Goal: Check status: Check status

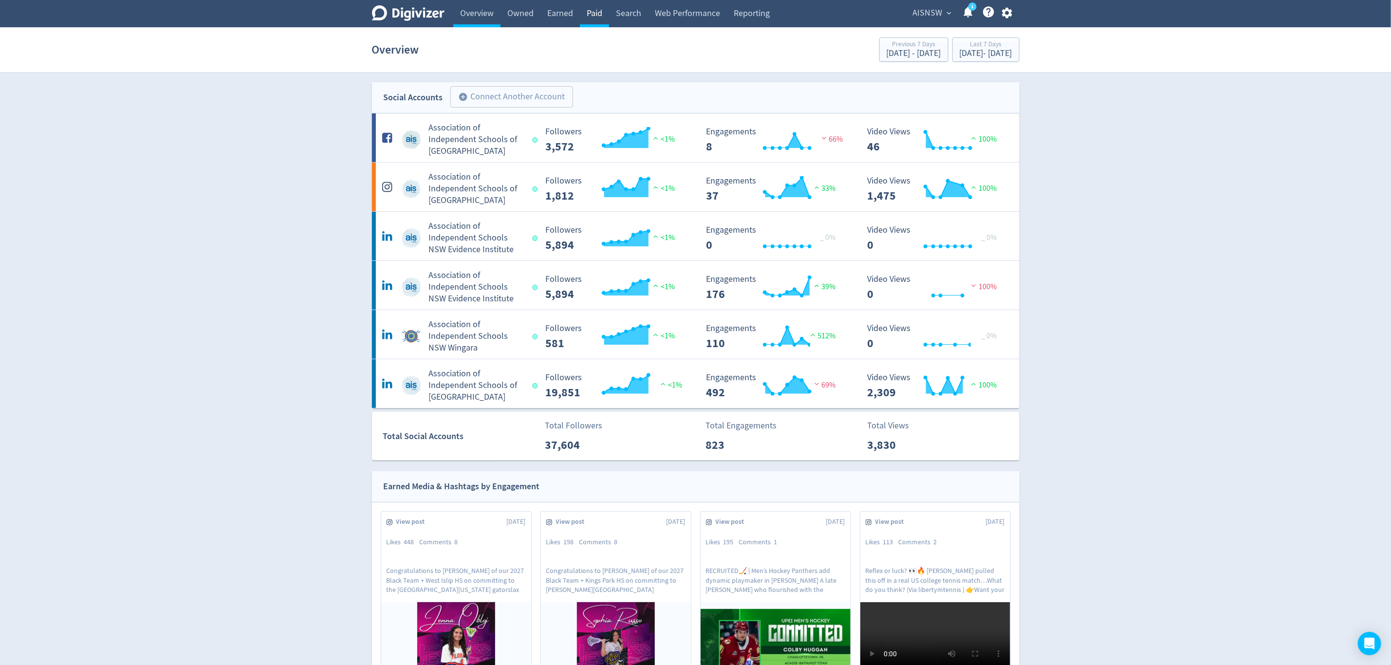
click at [590, 15] on link "Paid" at bounding box center [594, 13] width 29 height 27
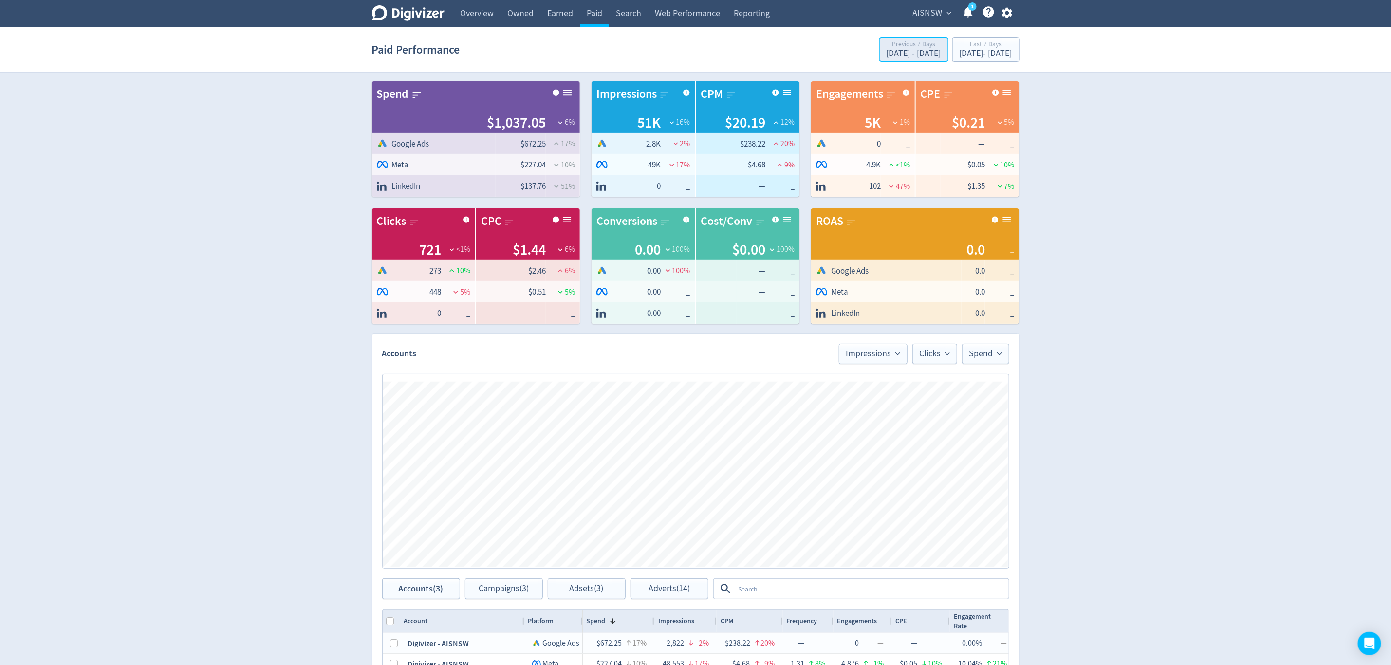
click at [886, 54] on div "[DATE] - [DATE]" at bounding box center [913, 53] width 55 height 9
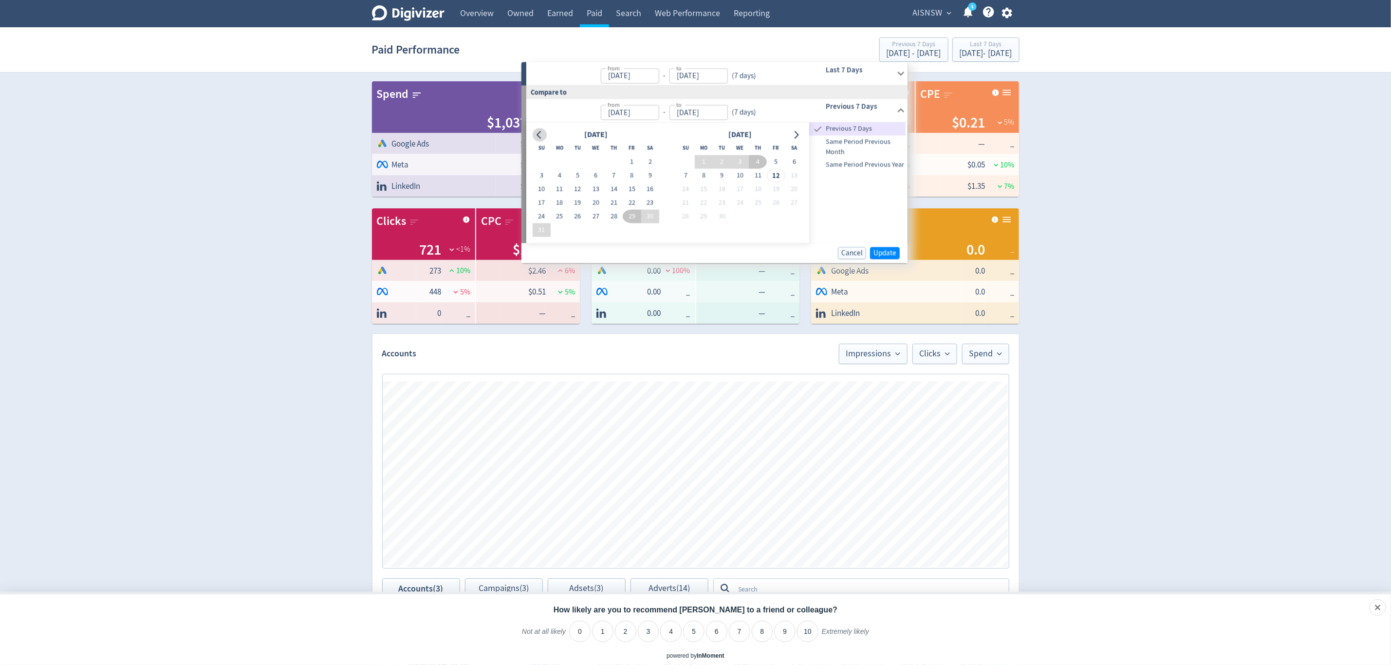
click at [536, 138] on icon "Go to previous month" at bounding box center [539, 135] width 8 height 8
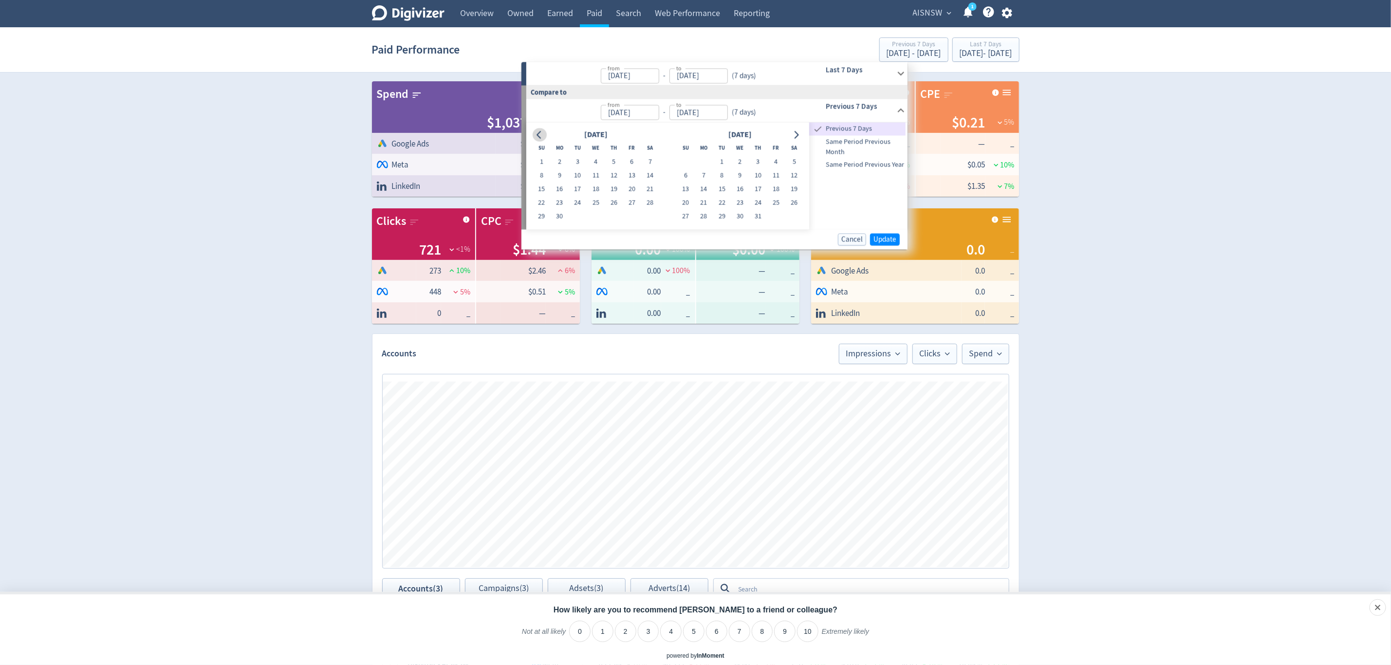
click at [536, 138] on icon "Go to previous month" at bounding box center [539, 135] width 8 height 8
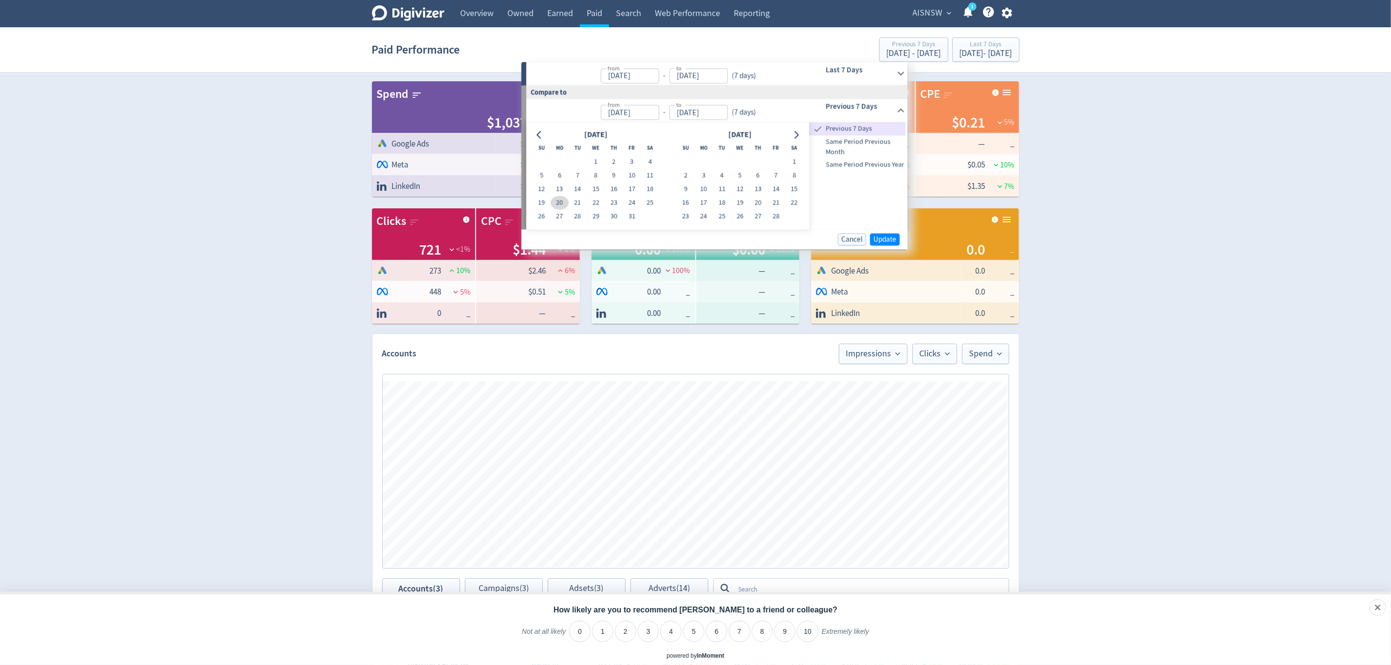
click at [558, 199] on button "20" at bounding box center [560, 203] width 18 height 14
type input "[DATE]"
click at [976, 47] on div "Select period" at bounding box center [985, 45] width 53 height 8
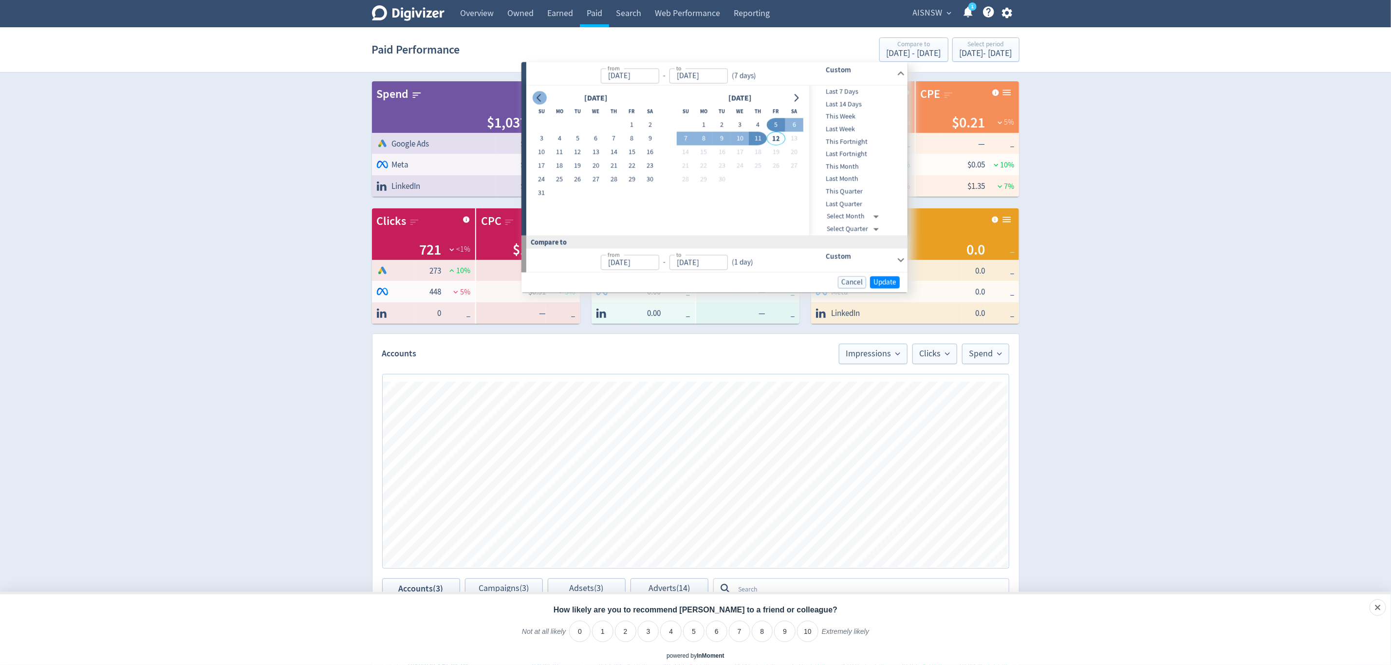
click at [543, 98] on icon "Go to previous month" at bounding box center [539, 98] width 8 height 8
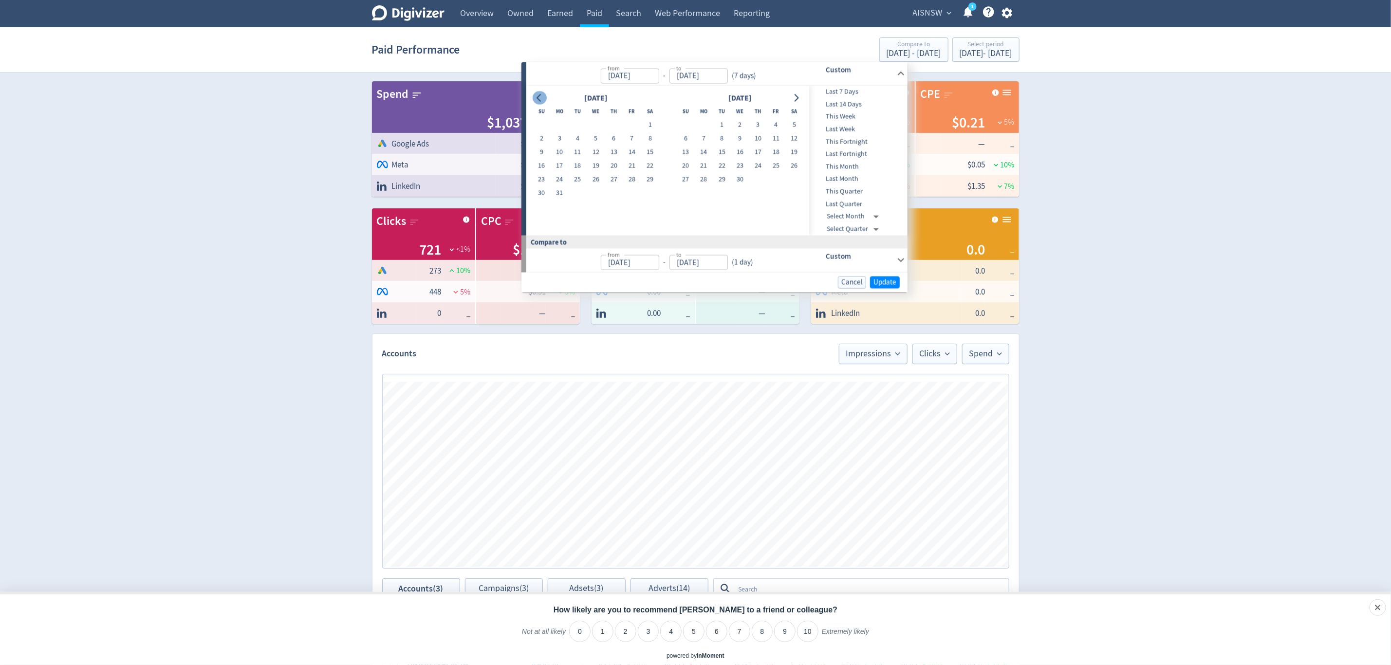
click at [543, 98] on icon "Go to previous month" at bounding box center [539, 98] width 8 height 8
click at [558, 166] on button "20" at bounding box center [560, 166] width 18 height 14
type input "[DATE]"
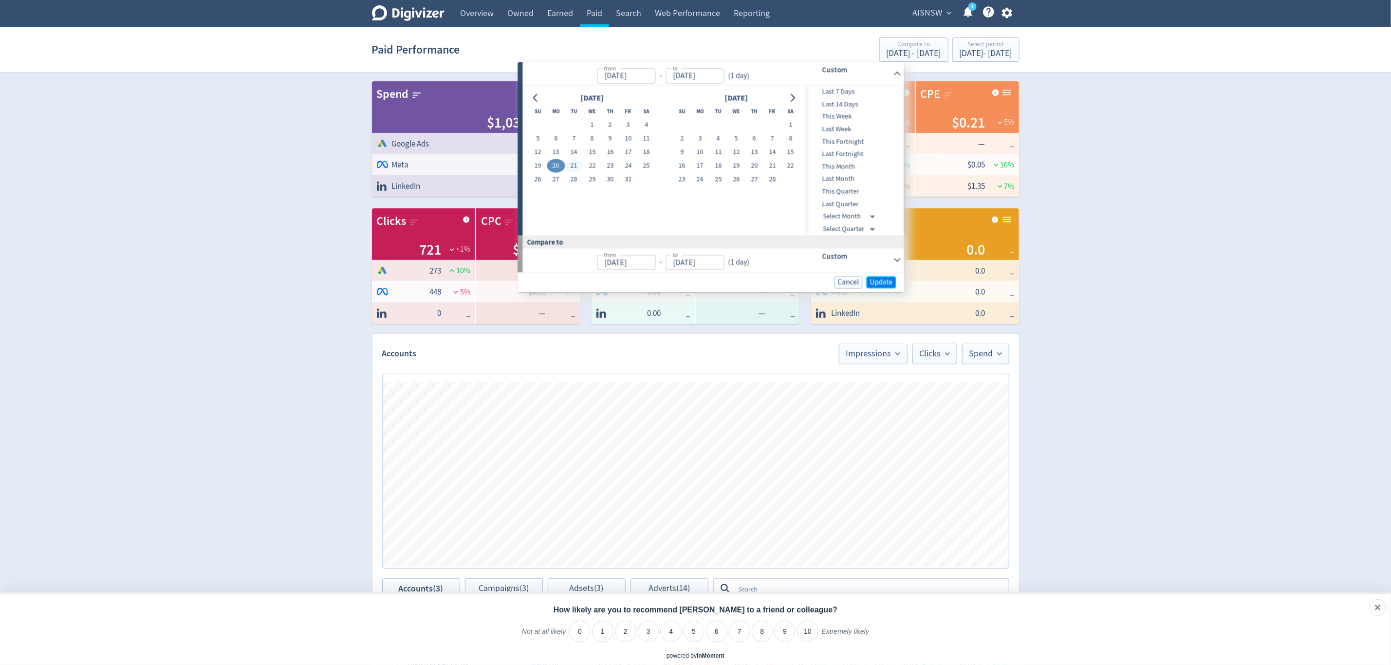
click at [878, 282] on span "Update" at bounding box center [881, 281] width 23 height 7
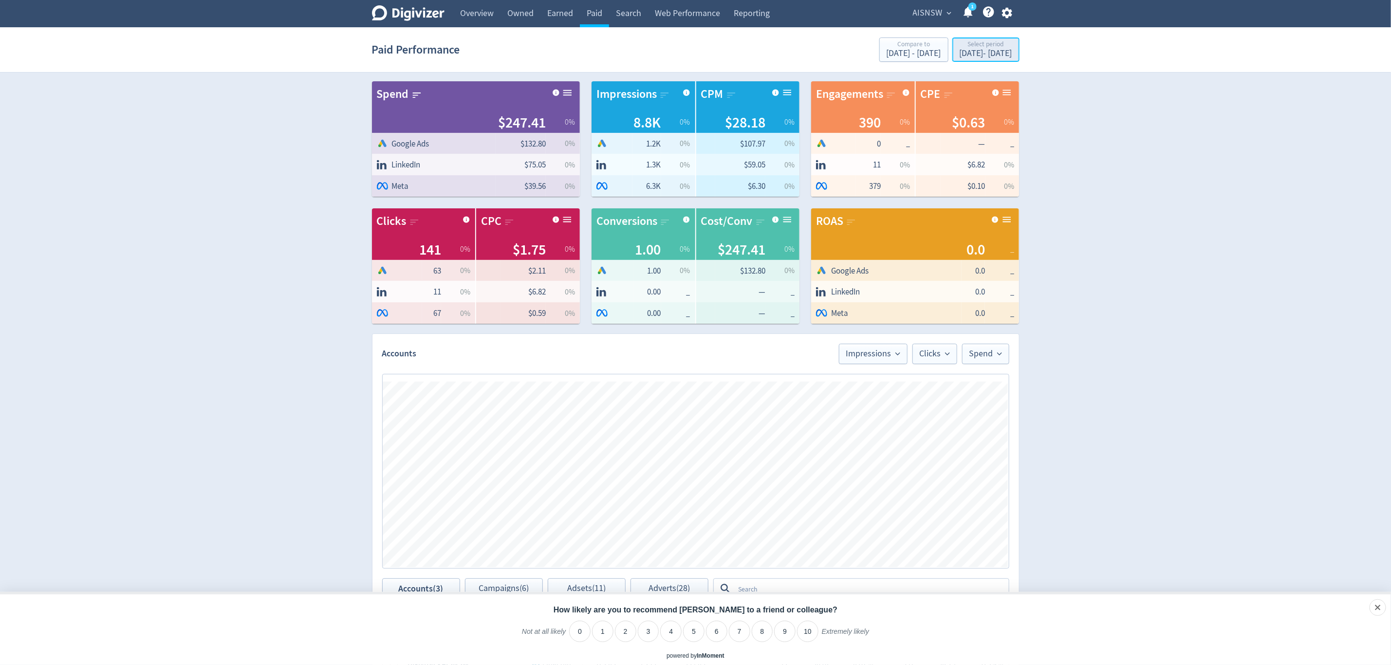
click at [995, 53] on div "[DATE] - [DATE]" at bounding box center [985, 53] width 53 height 9
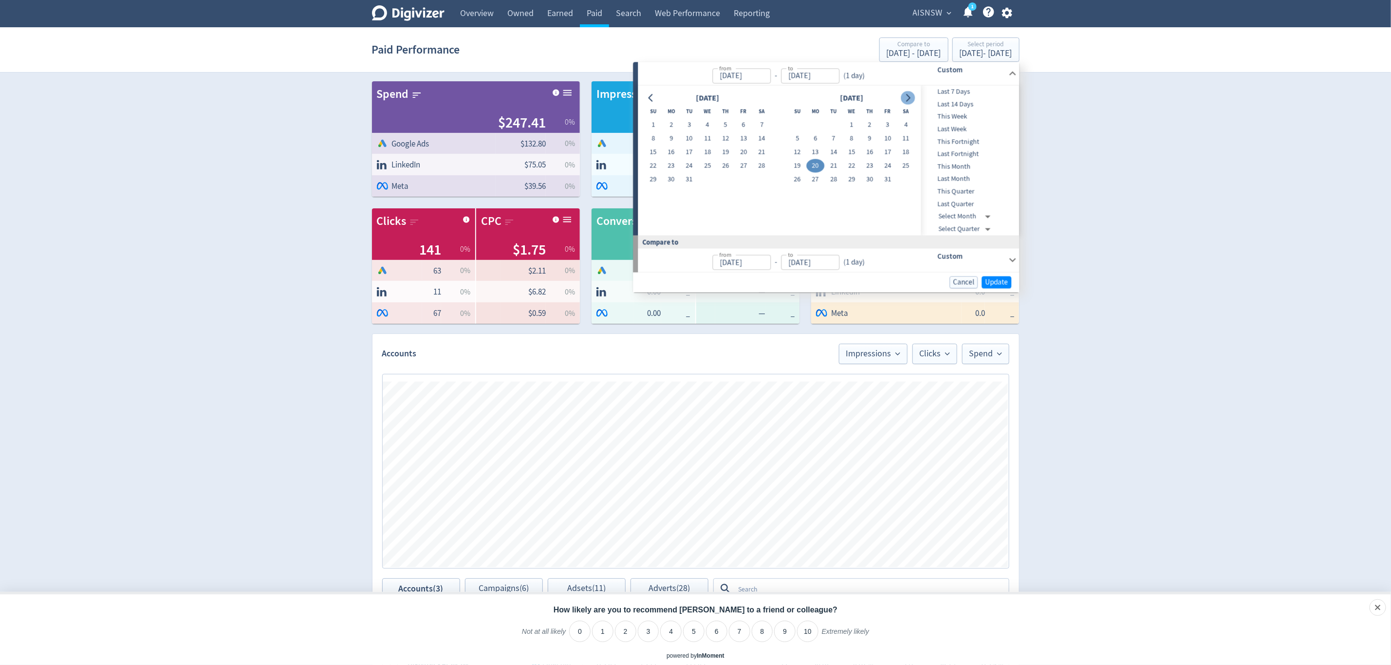
click at [908, 99] on icon "Go to next month" at bounding box center [908, 98] width 4 height 8
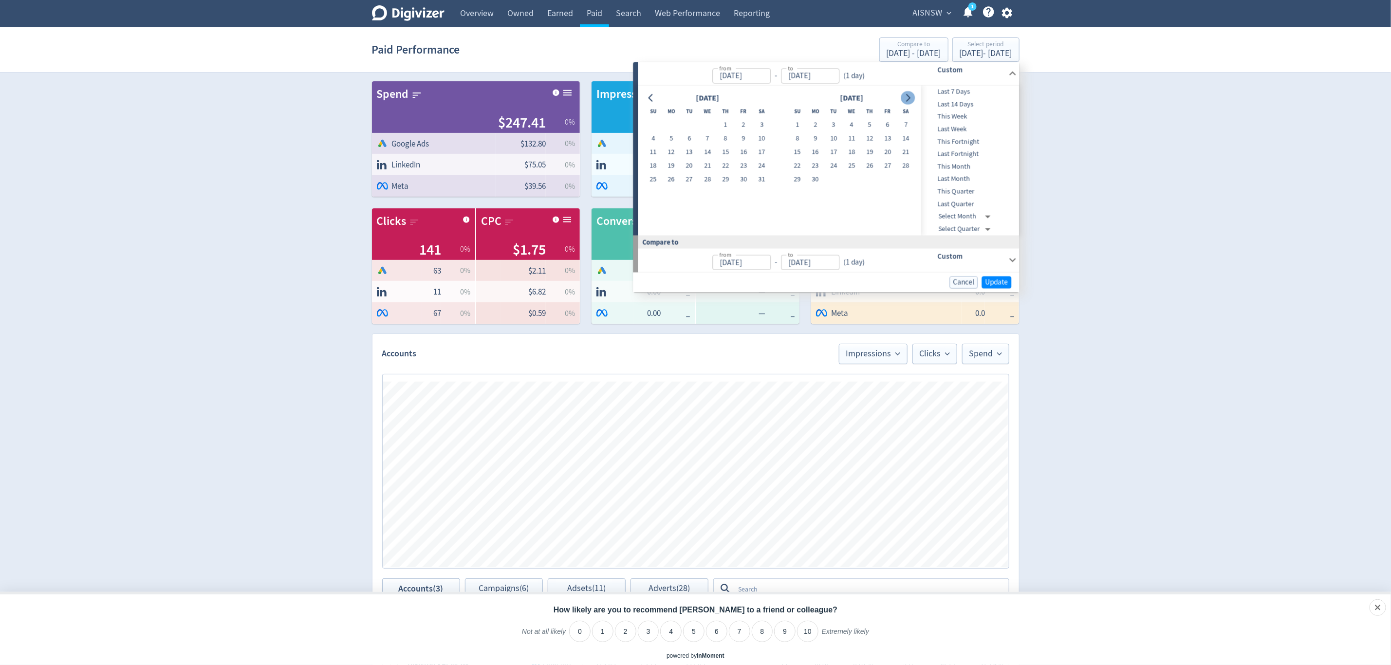
click at [908, 99] on icon "Go to next month" at bounding box center [908, 98] width 4 height 8
click at [870, 138] on button "11" at bounding box center [870, 139] width 18 height 14
type input "[DATE]"
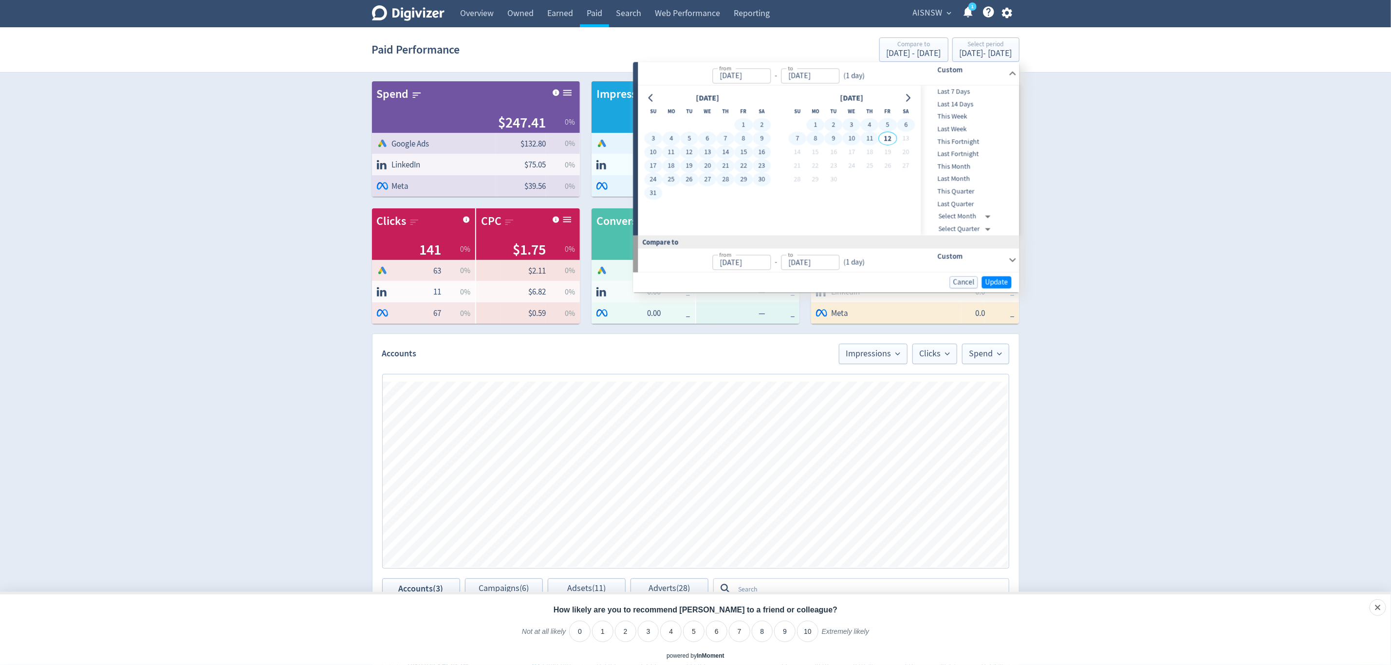
type input "[DATE]"
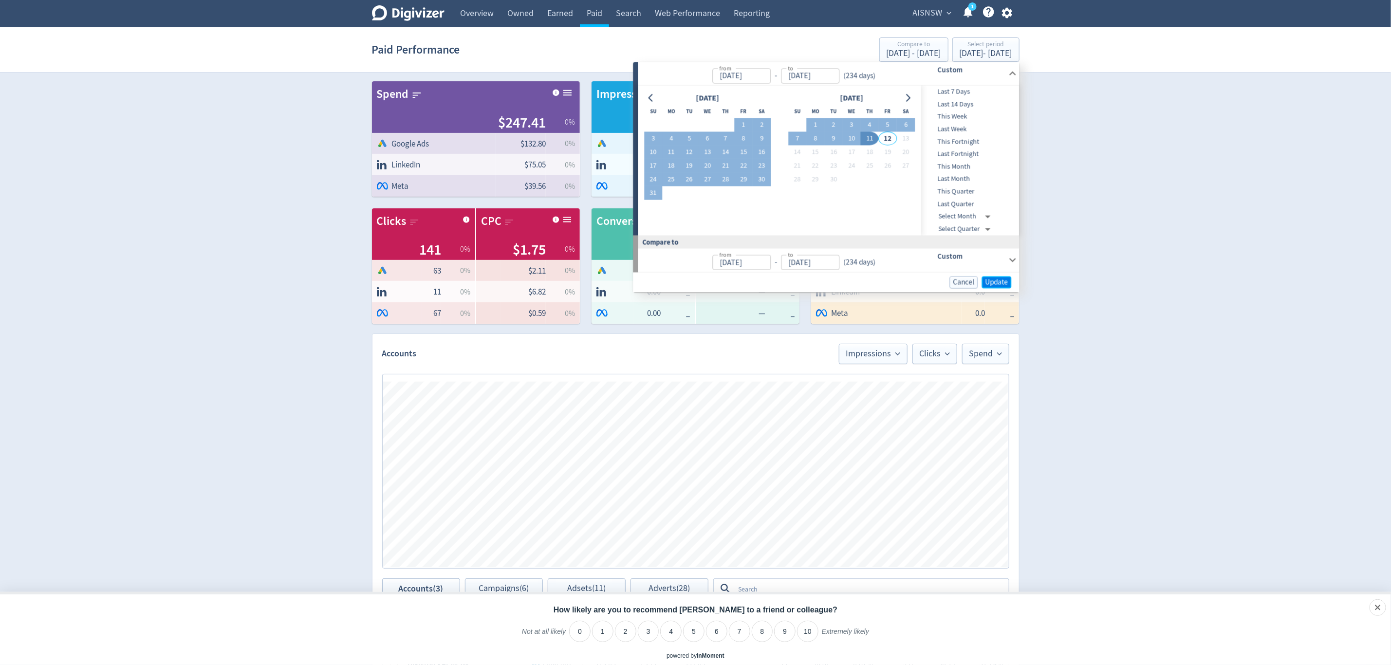
click at [983, 280] on button "Update" at bounding box center [997, 282] width 30 height 12
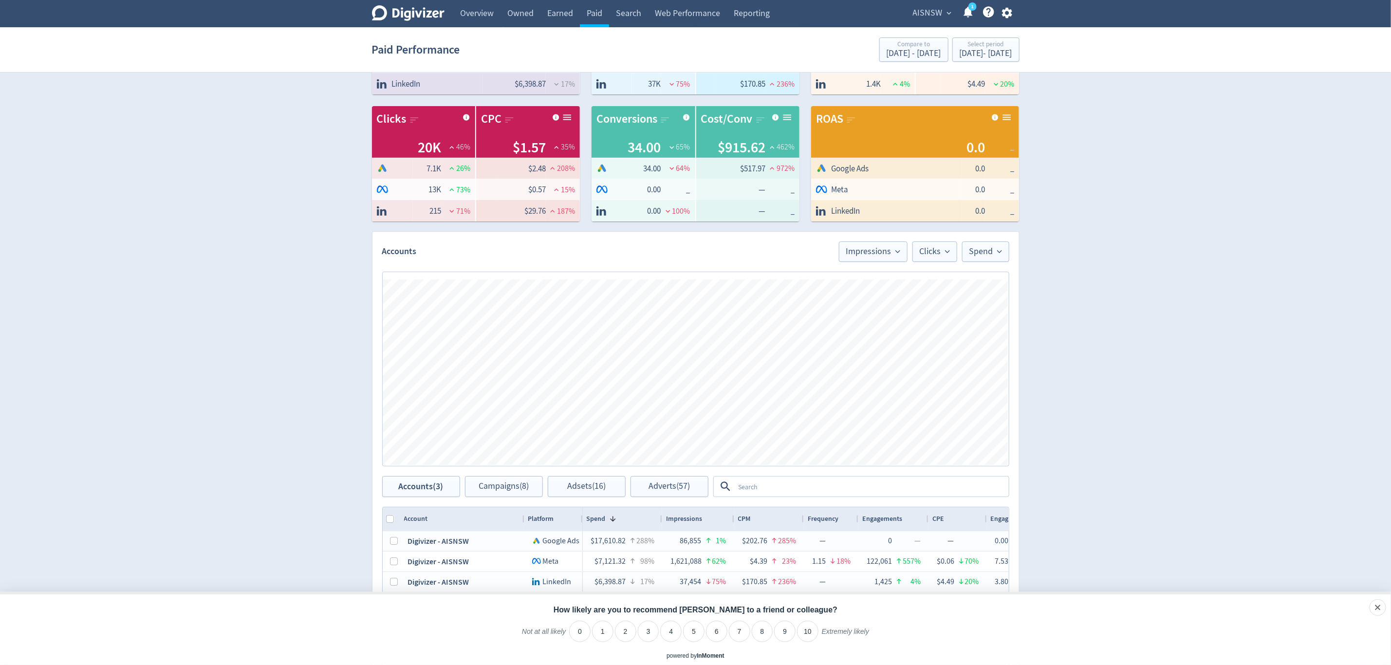
scroll to position [231, 0]
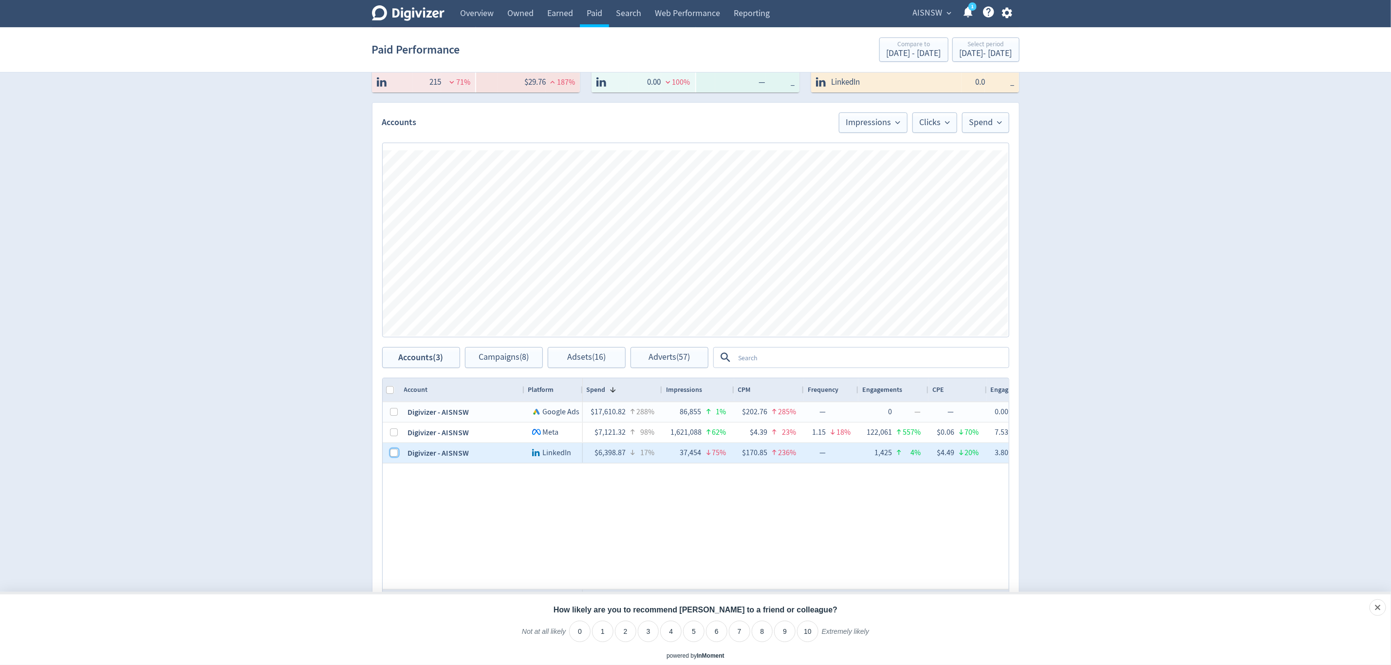
click at [396, 453] on input "Press Space to toggle row selection (unchecked)" at bounding box center [394, 453] width 8 height 8
checkbox input "true"
checkbox input "false"
click at [396, 453] on input "Press Space to toggle row selection (checked)" at bounding box center [394, 453] width 8 height 8
checkbox input "false"
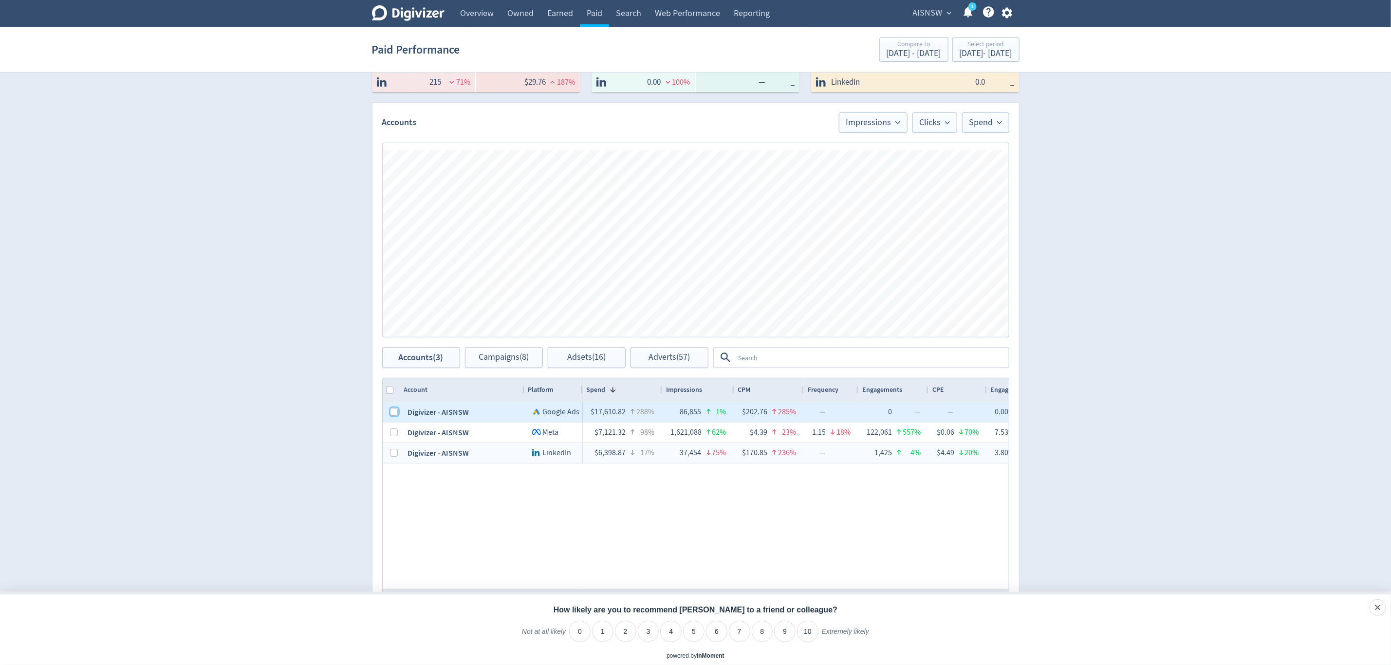
click at [396, 412] on input "Press Space to toggle row selection (unchecked)" at bounding box center [394, 412] width 8 height 8
checkbox input "true"
checkbox input "false"
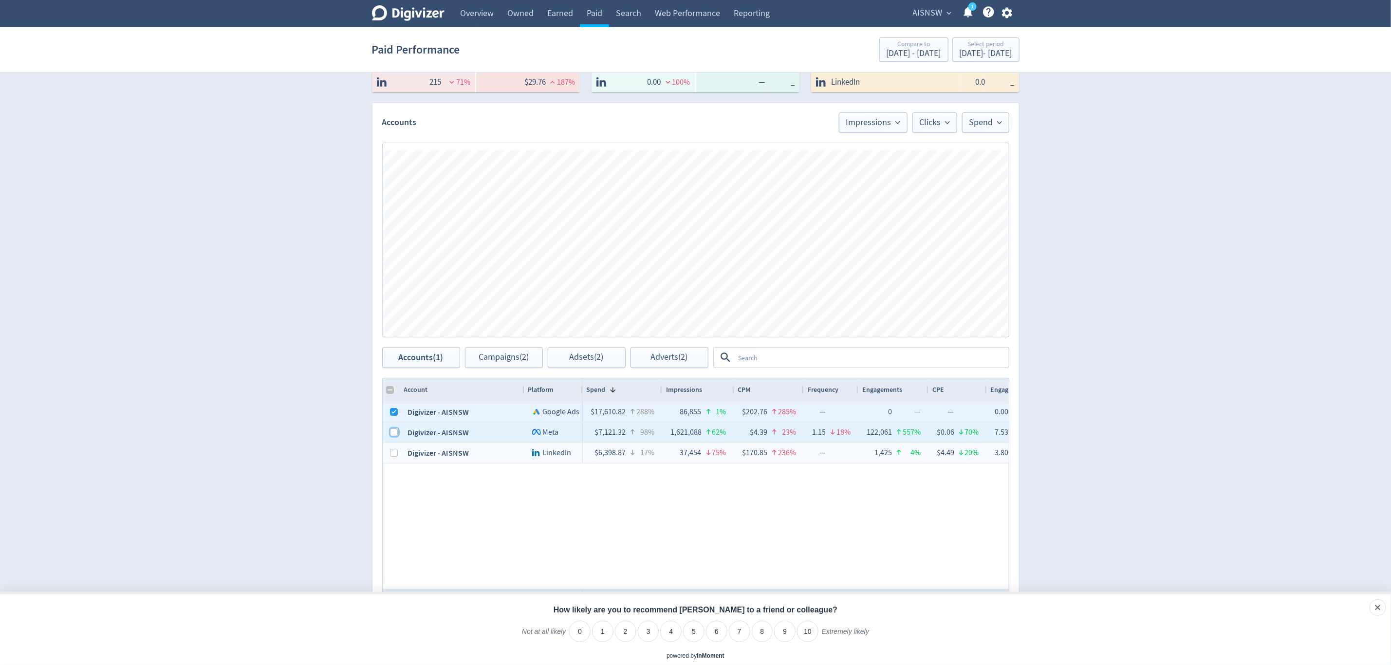
click at [393, 435] on input "Press Space to toggle row selection (unchecked)" at bounding box center [394, 432] width 8 height 8
checkbox input "true"
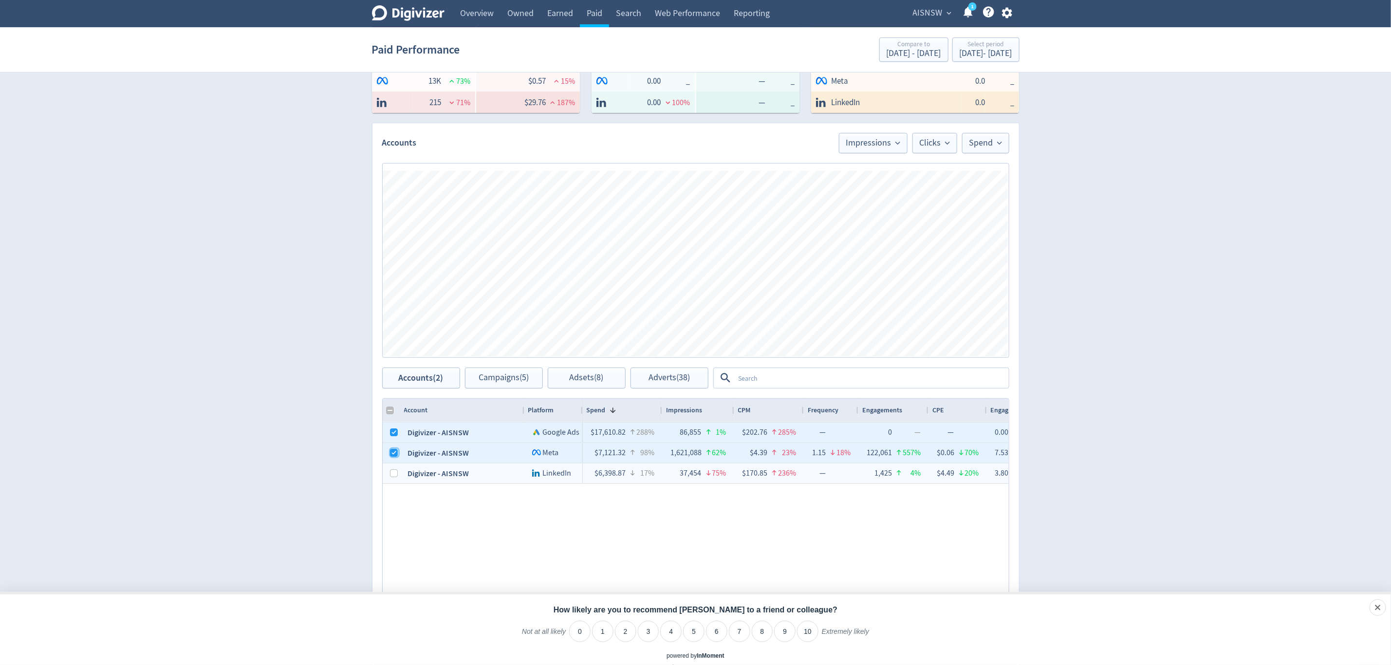
scroll to position [212, 0]
click at [718, 529] on div "$17,610.82 288% 86,855 1% $202.76 285% — 0 — — 0.00% — 0 — — 0.00% — 7,093 26% …" at bounding box center [796, 515] width 426 height 187
checkbox input "false"
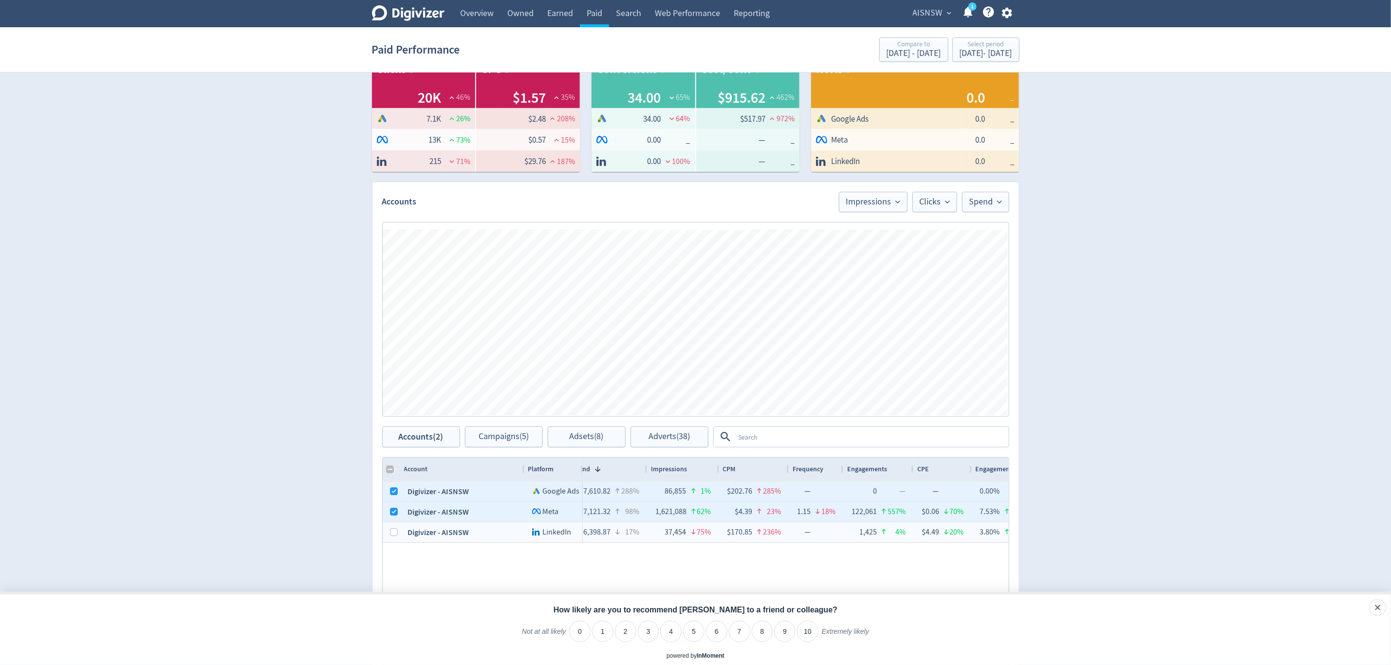
scroll to position [152, 0]
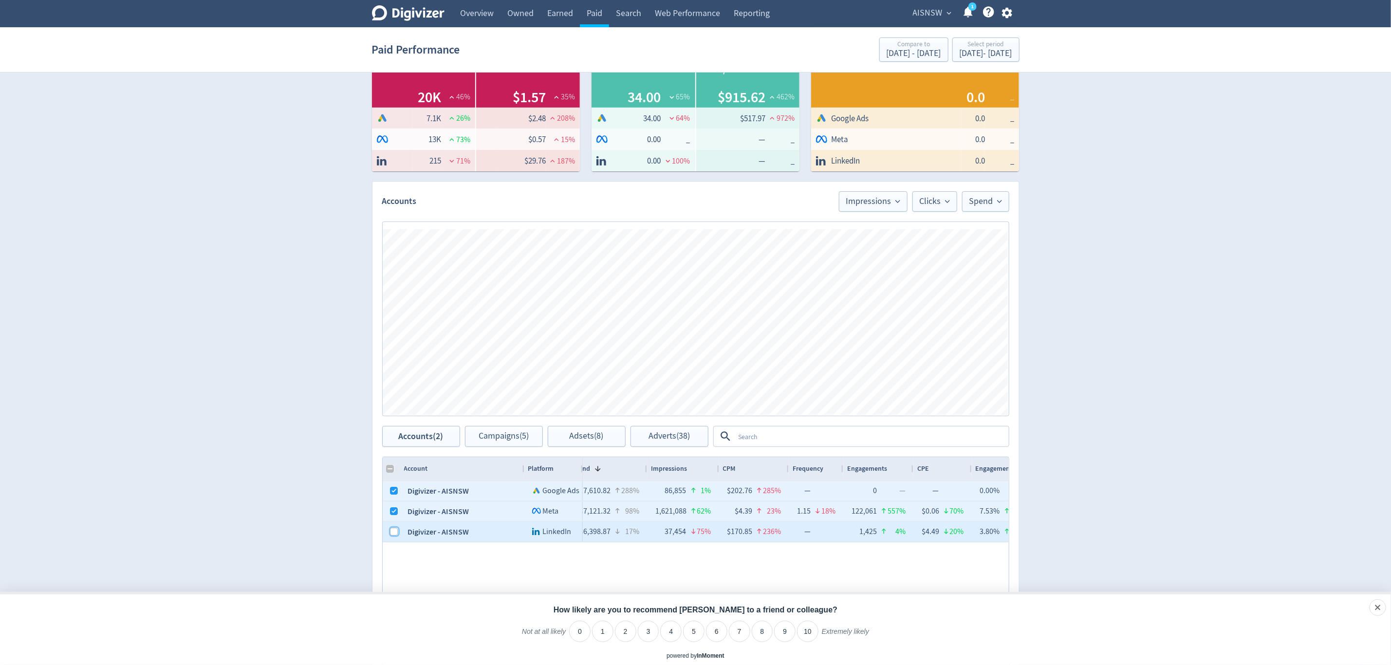
click at [395, 535] on input "Press Space to toggle row selection (unchecked)" at bounding box center [394, 532] width 8 height 8
checkbox input "true"
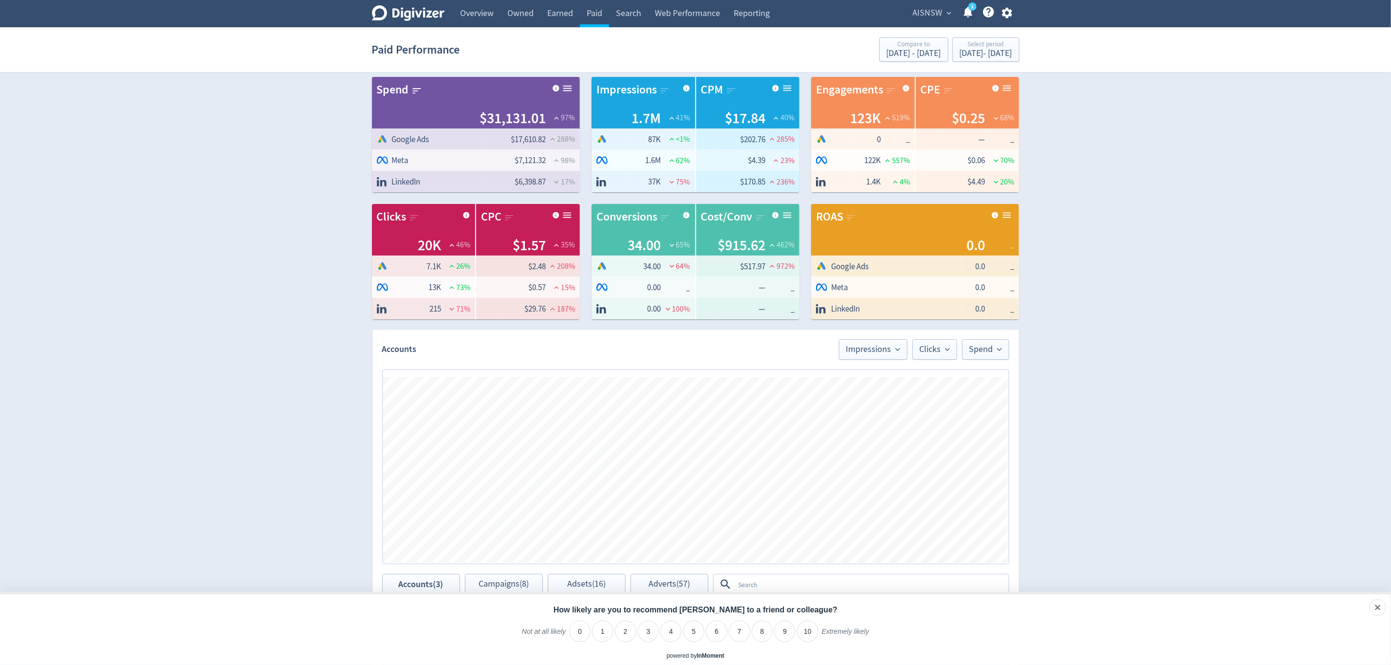
scroll to position [0, 0]
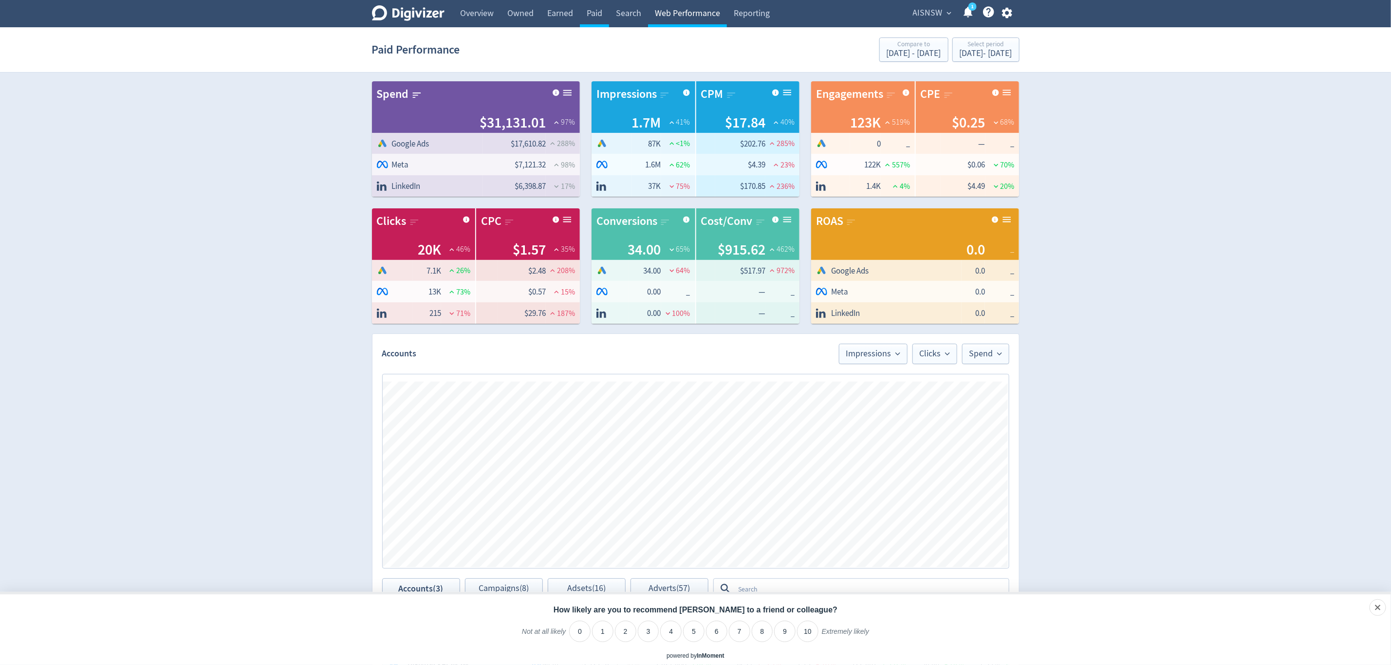
click at [707, 15] on link "Web Performance" at bounding box center [687, 13] width 79 height 27
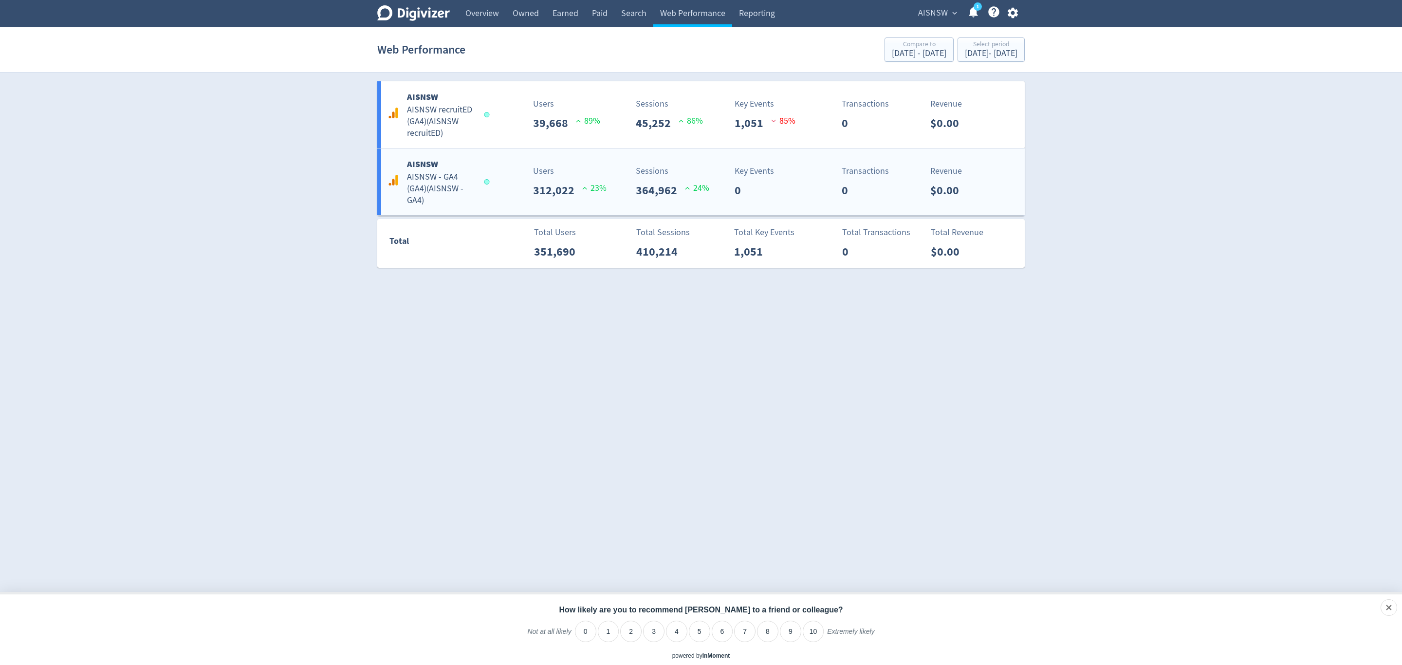
click at [442, 184] on h5 "AISNSW - GA4 (GA4) ( AISNSW - GA4 )" at bounding box center [441, 188] width 68 height 35
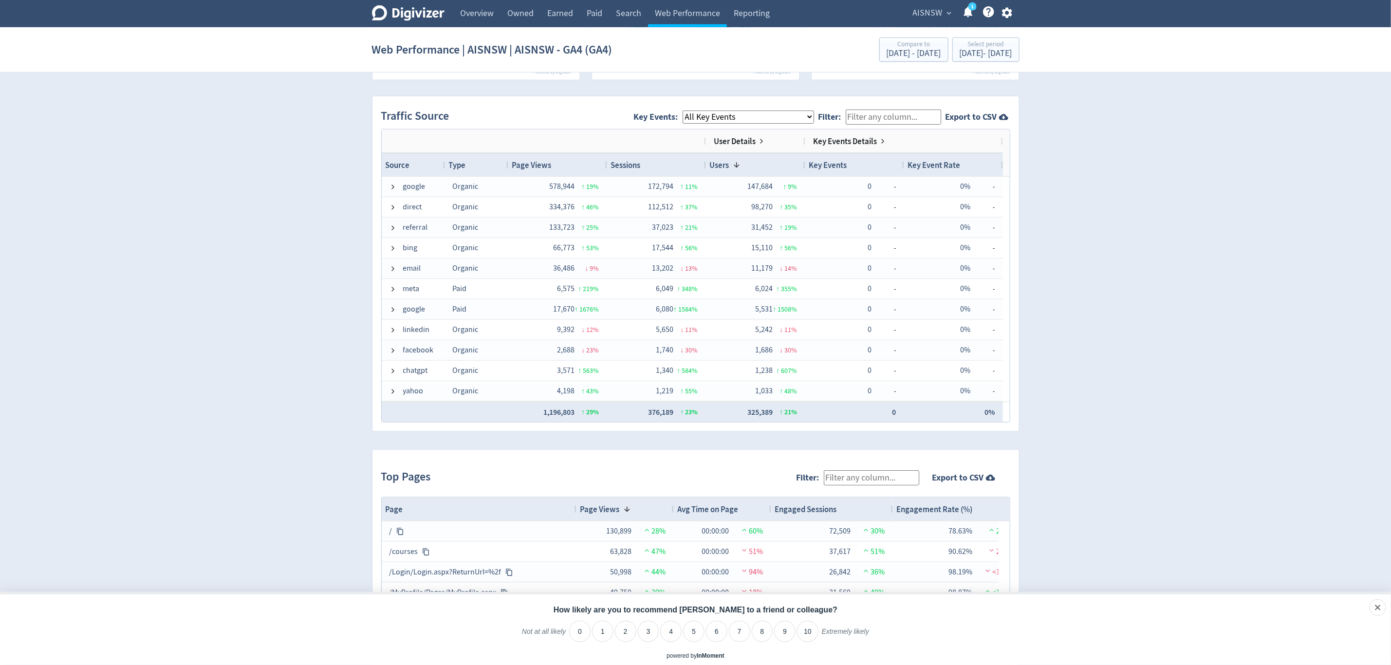
scroll to position [617, 0]
